Goal: Find specific fact: Find specific fact

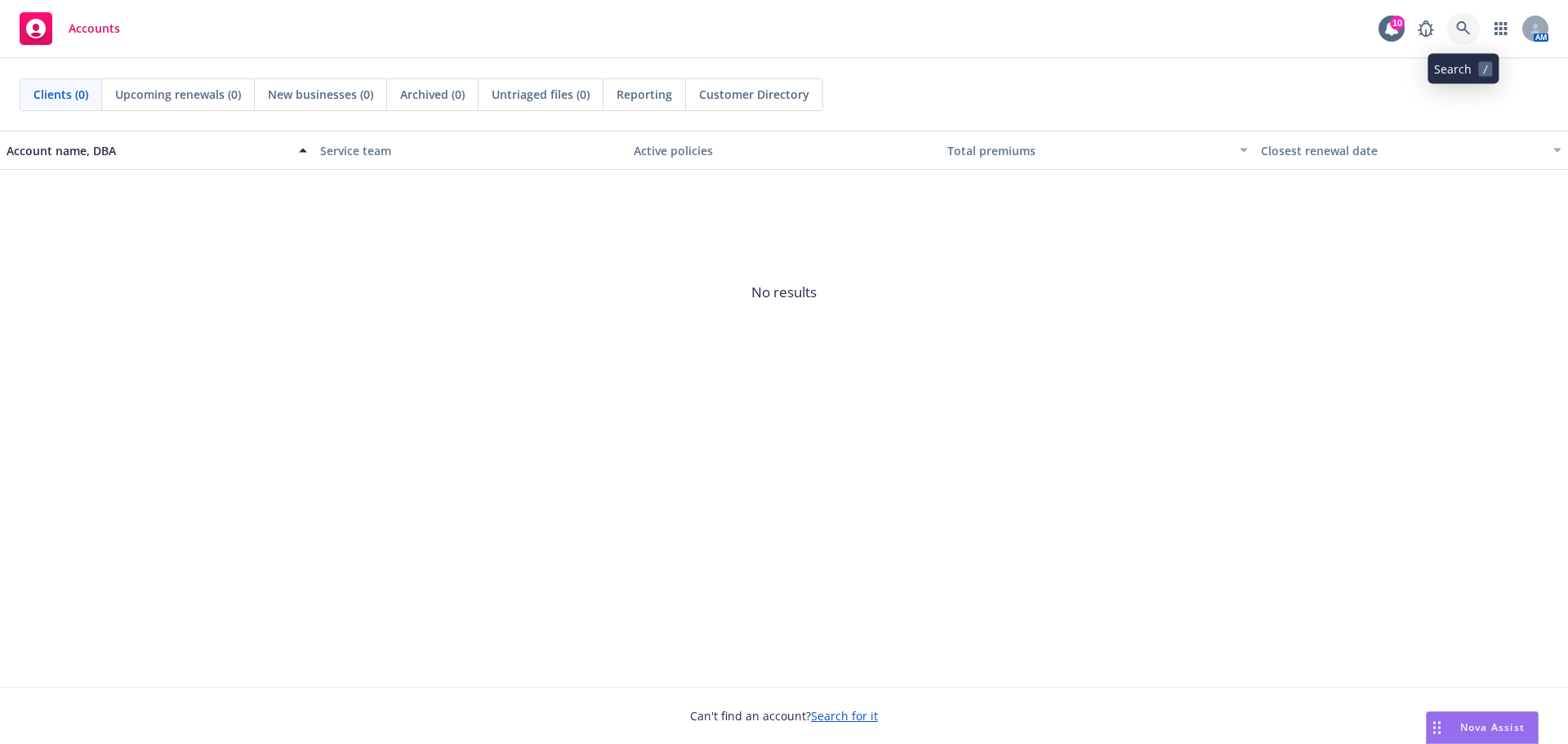
click at [1462, 23] on icon at bounding box center [1463, 28] width 14 height 14
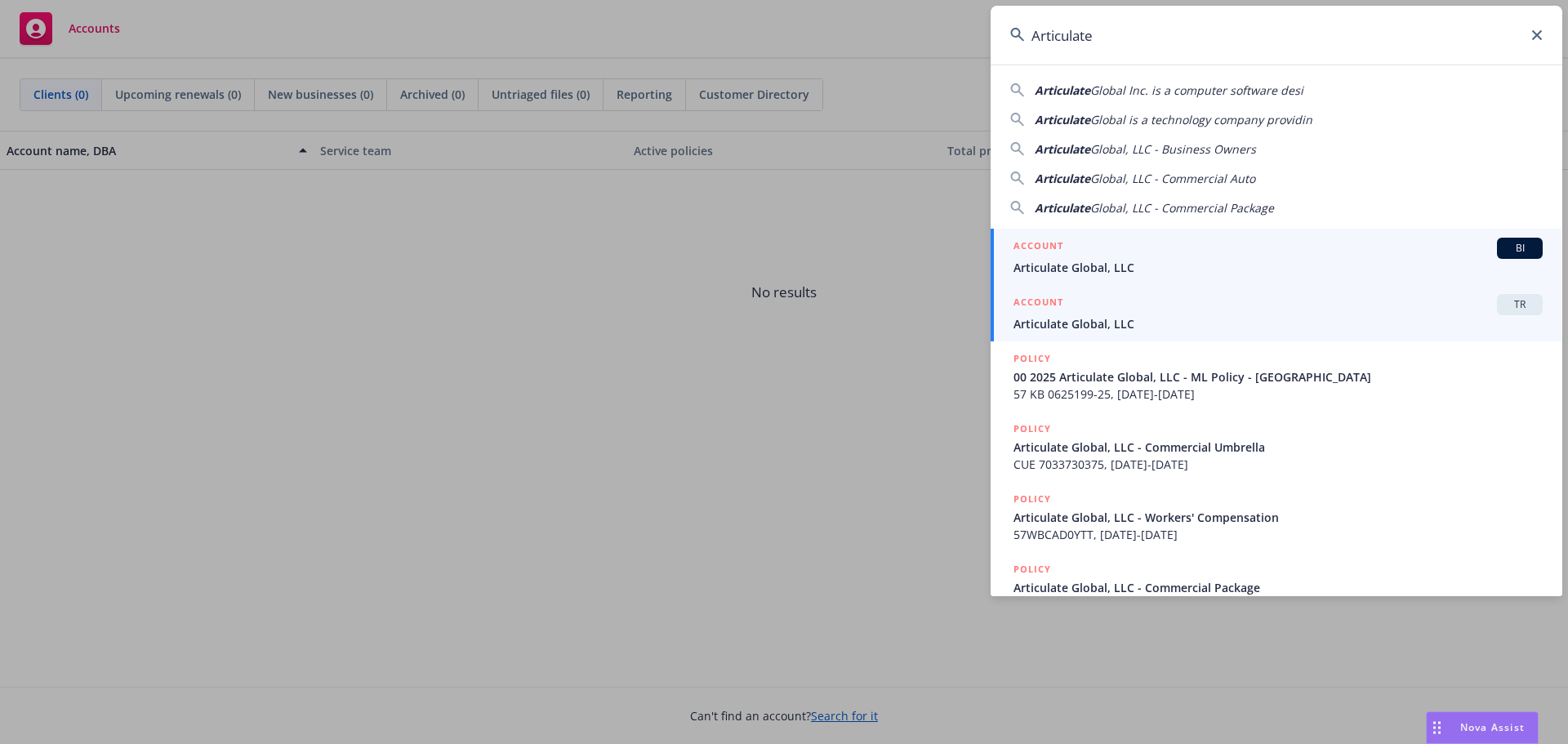
type input "Articulate"
click at [1194, 316] on span "Articulate Global, LLC" at bounding box center [1278, 324] width 529 height 17
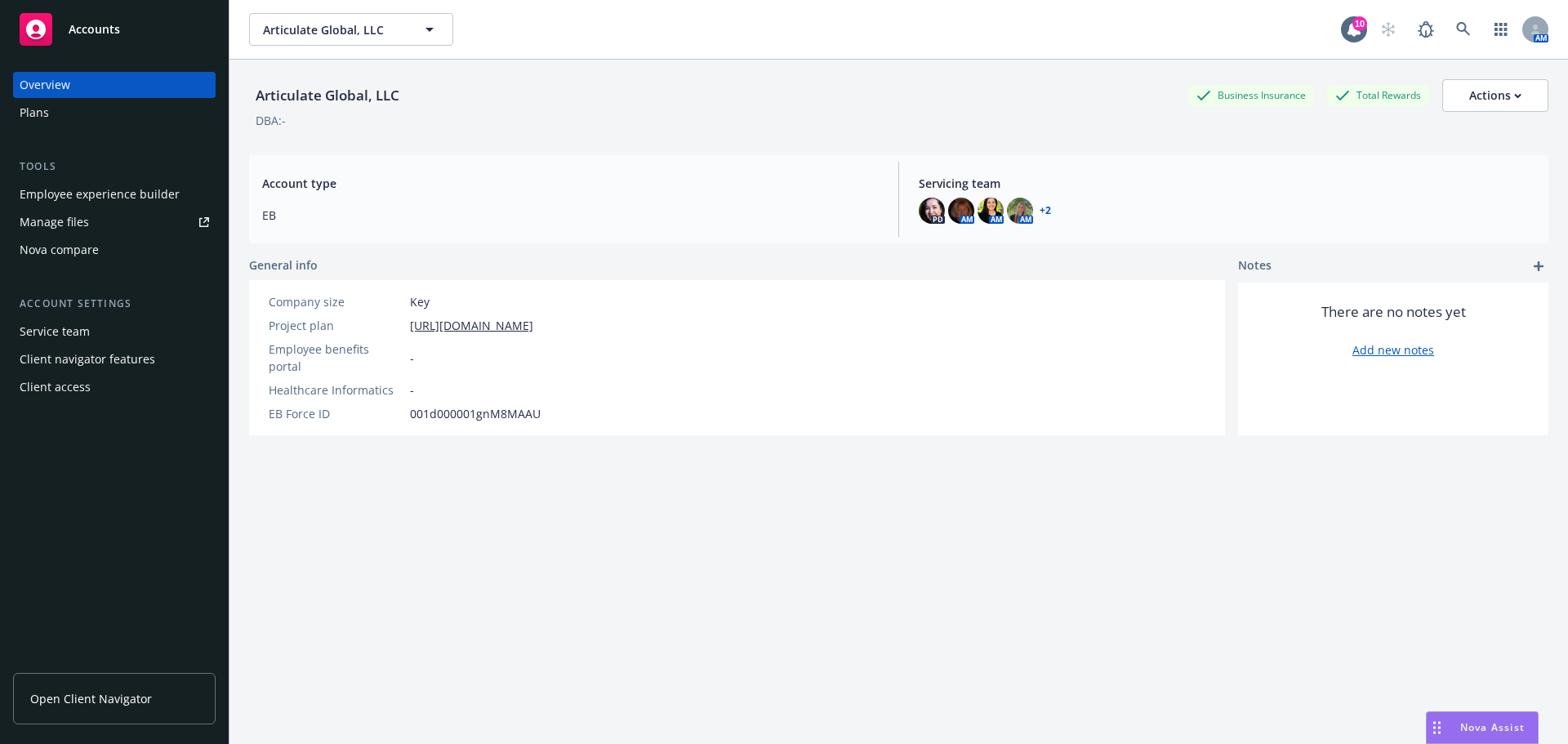
click at [98, 699] on span "Open Client Navigator" at bounding box center [91, 699] width 122 height 17
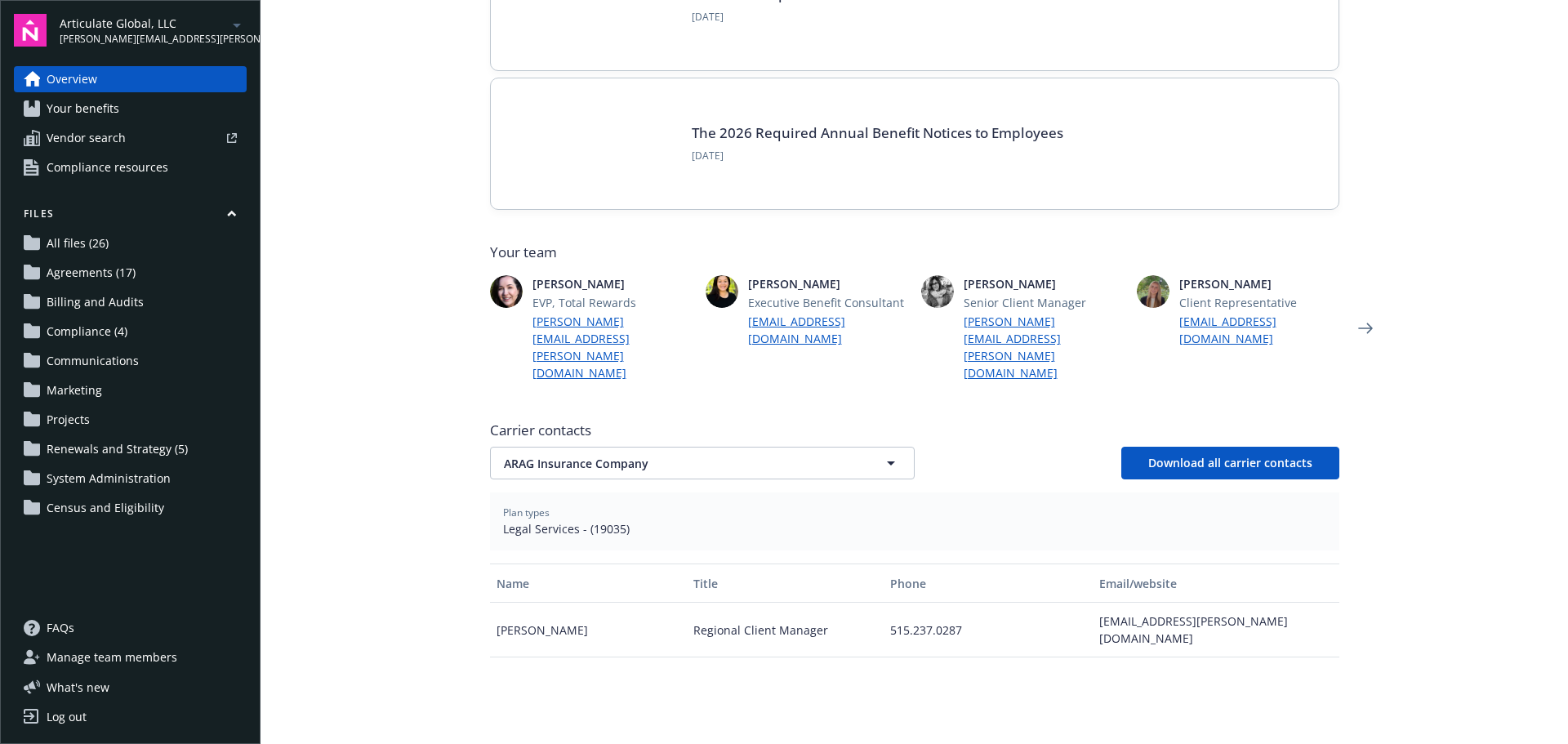
scroll to position [245, 0]
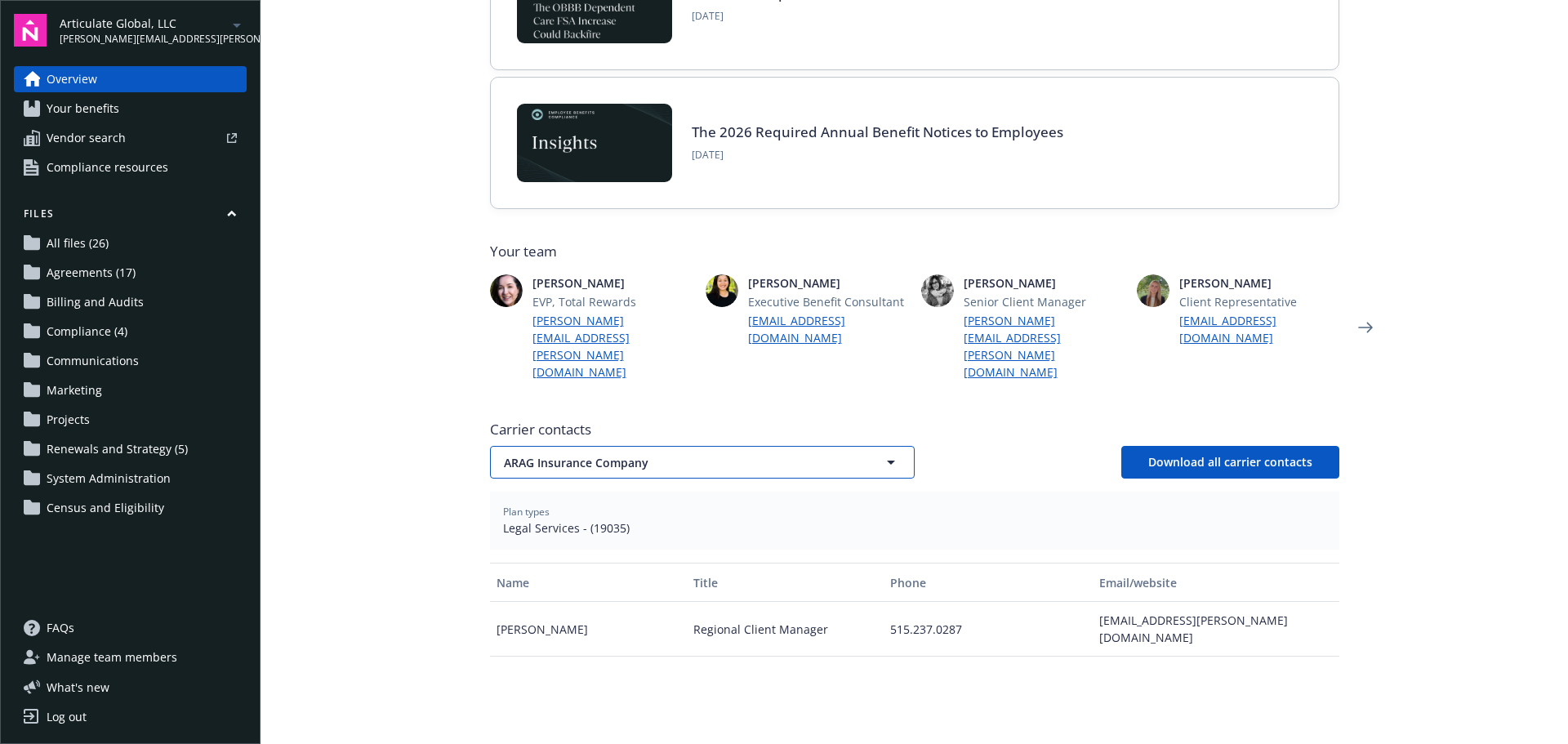
click at [573, 454] on span "ARAG Insurance Company" at bounding box center [673, 463] width 339 height 17
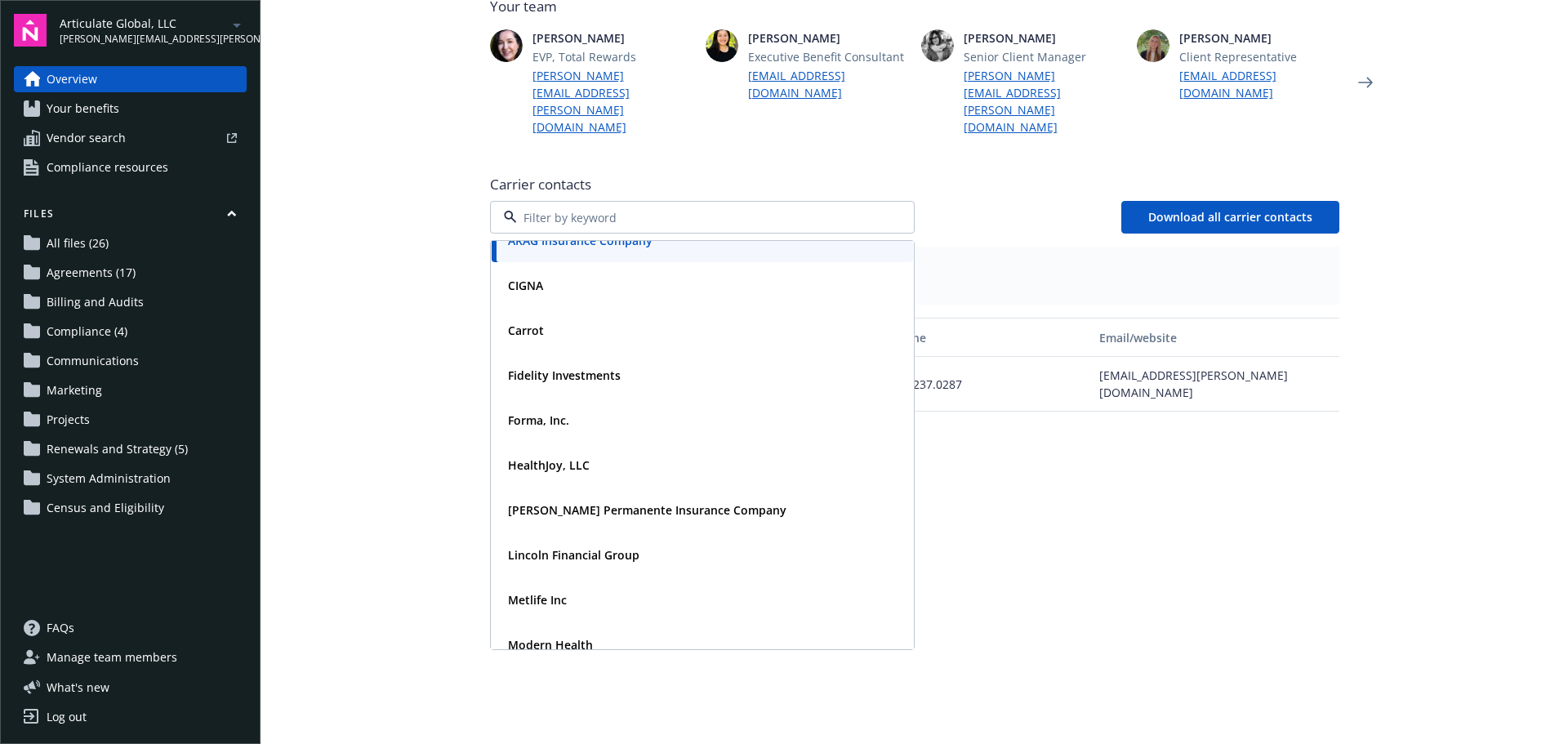
scroll to position [0, 0]
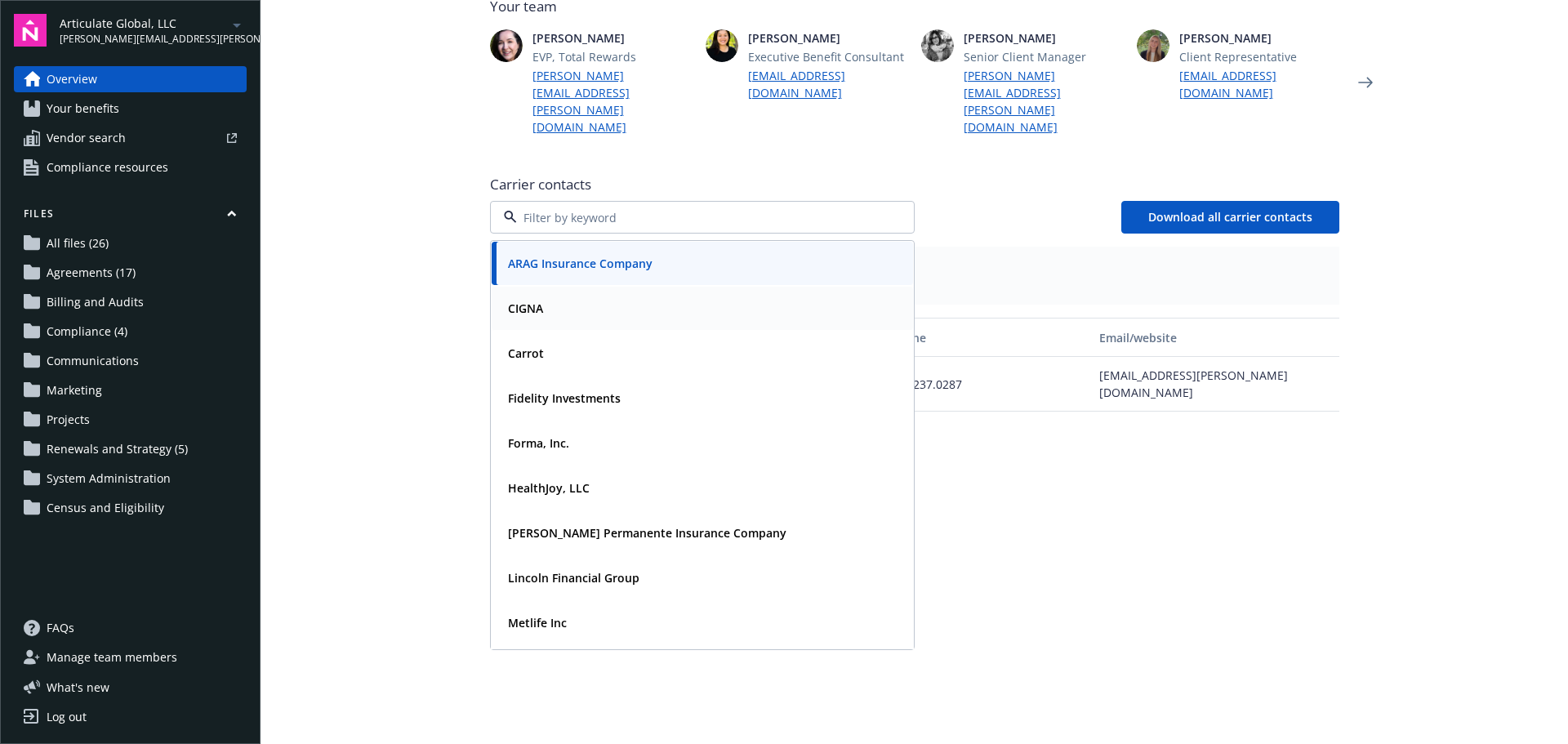
click at [626, 296] on div "CIGNA" at bounding box center [702, 308] width 402 height 23
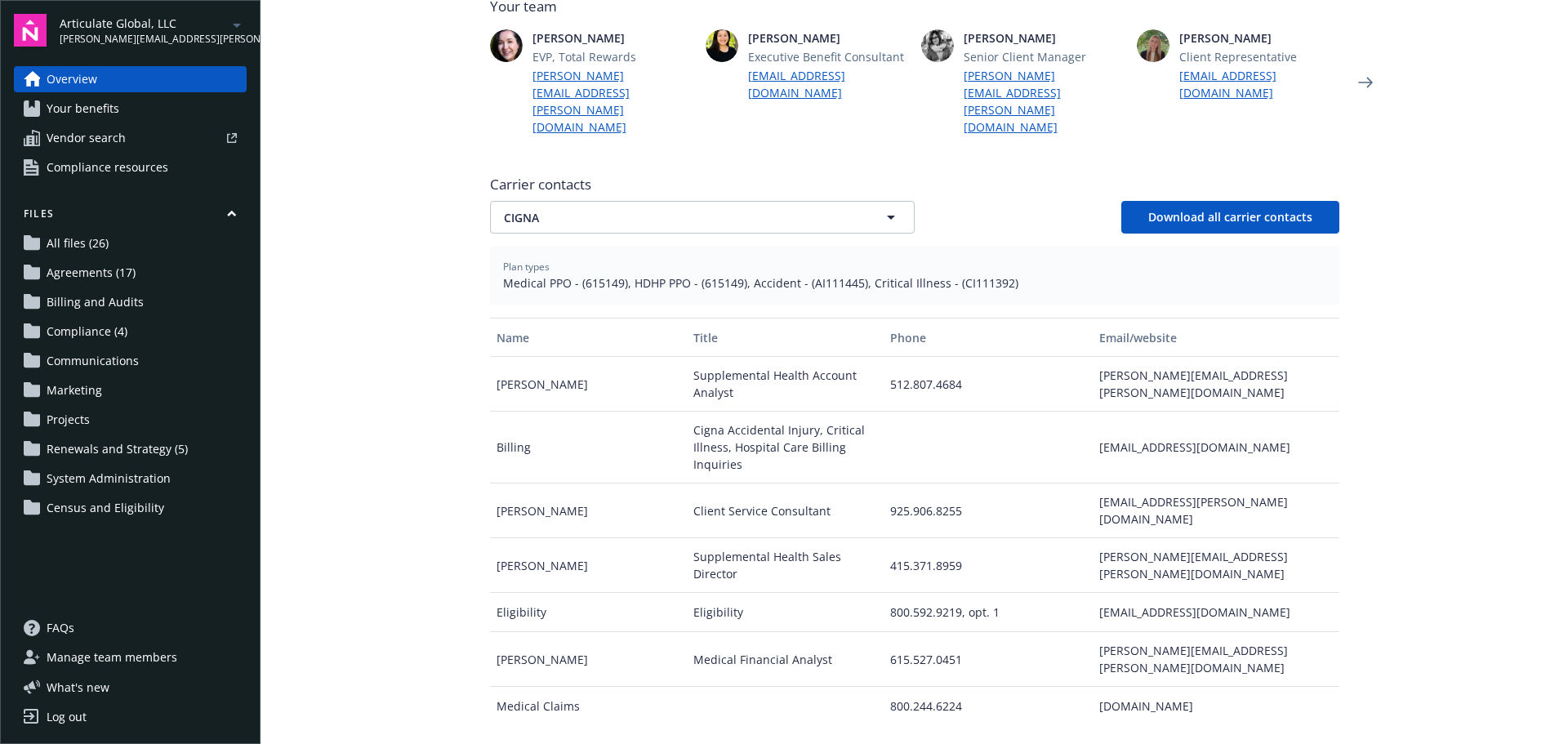
click at [579, 275] on span "Medical PPO - (615149), HDHP PPO - (615149), Accident - (AI111445), Critical Il…" at bounding box center [915, 283] width 823 height 17
drag, startPoint x: 575, startPoint y: 247, endPoint x: 613, endPoint y: 245, distance: 38.1
click at [613, 275] on span "Medical PPO - (615149), HDHP PPO - (615149), Accident - (AI111445), Critical Il…" at bounding box center [915, 283] width 823 height 17
copy span "615149"
